Goal: Information Seeking & Learning: Learn about a topic

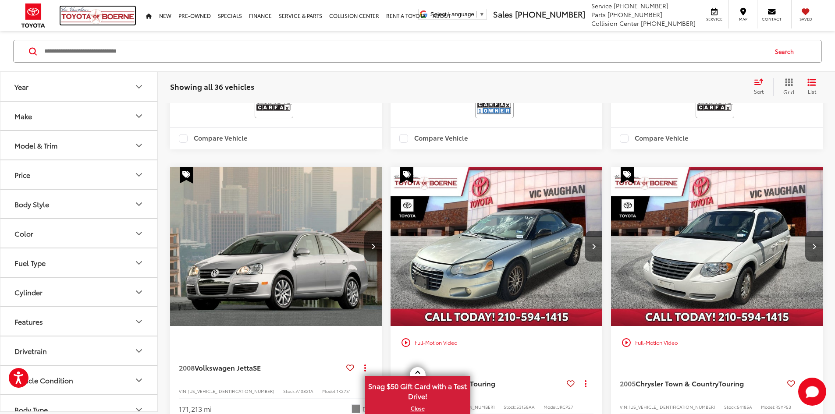
click at [114, 18] on img at bounding box center [97, 16] width 75 height 18
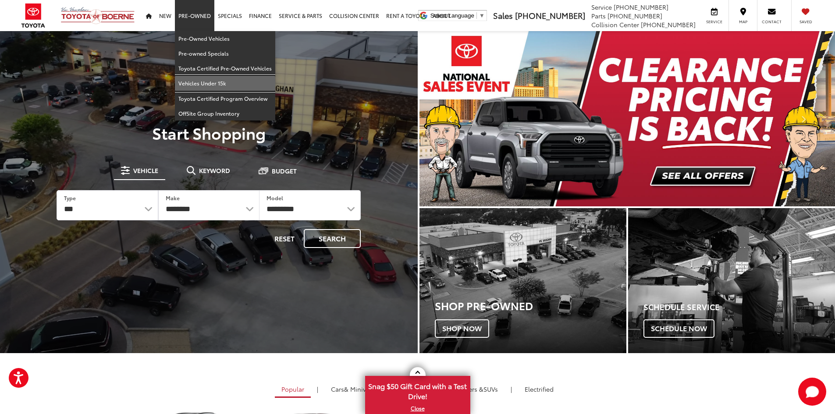
click at [195, 78] on link "Vehicles Under 15k" at bounding box center [225, 83] width 100 height 15
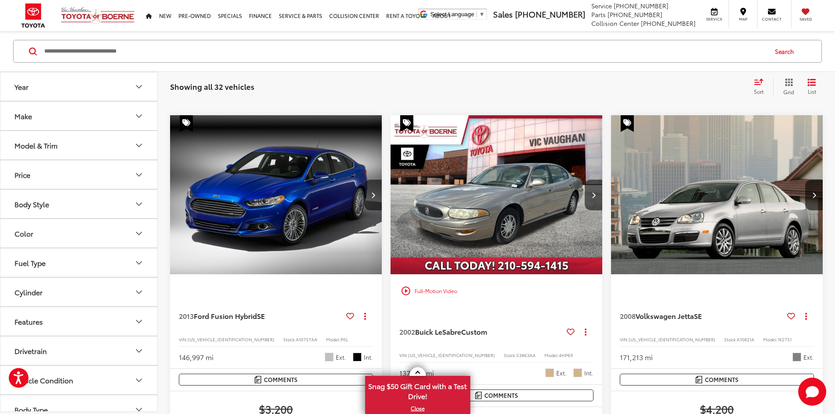
scroll to position [526, 0]
